Goal: Transaction & Acquisition: Purchase product/service

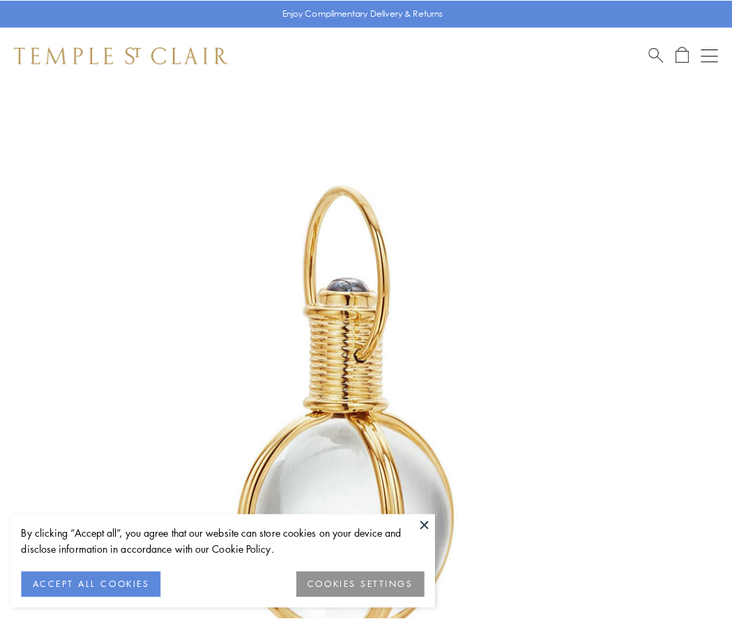
scroll to position [364, 0]
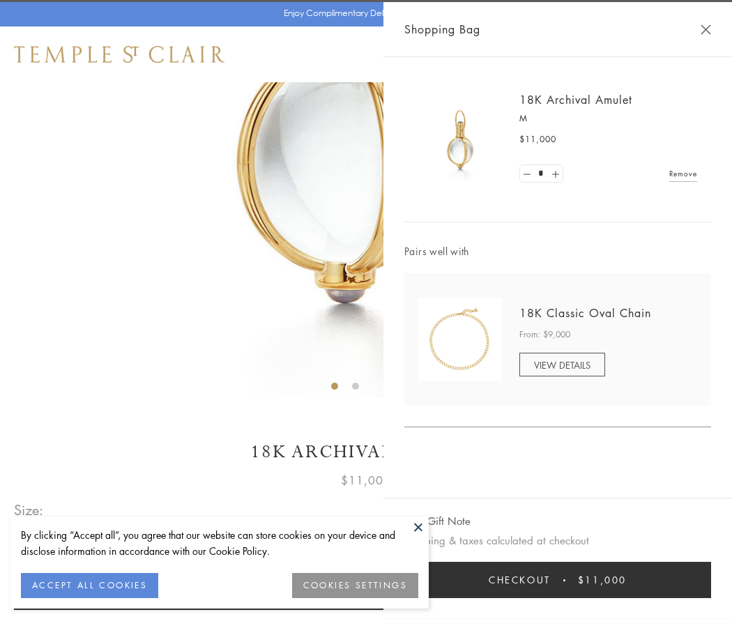
click at [558, 580] on button "Checkout $11,000" at bounding box center [558, 580] width 307 height 36
